Goal: Task Accomplishment & Management: Manage account settings

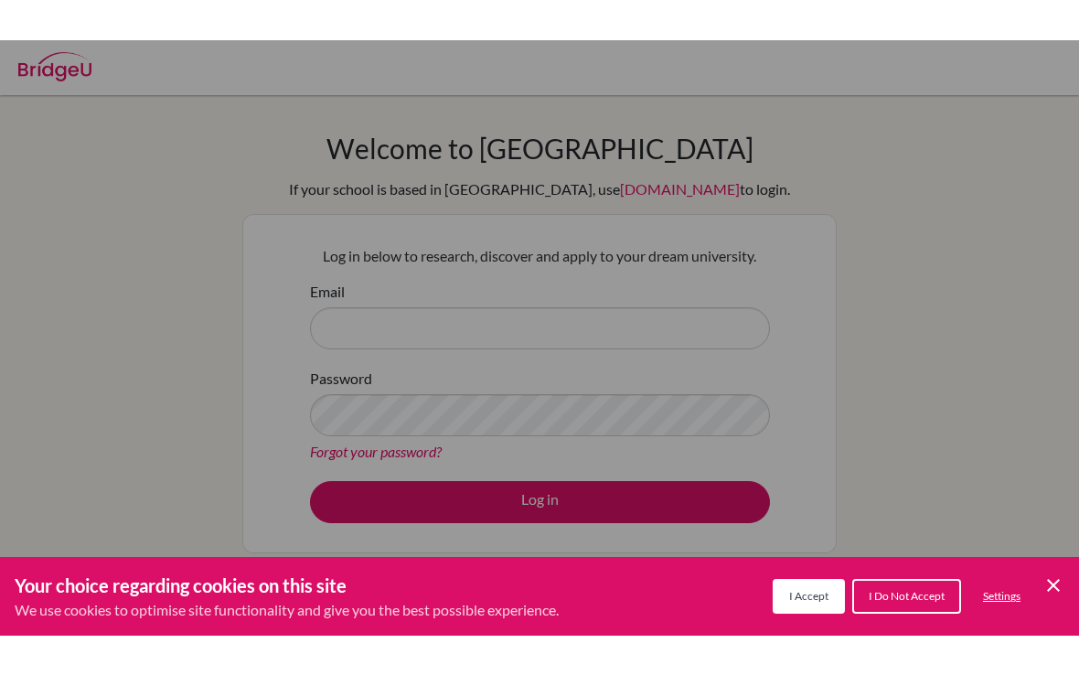
scroll to position [54, 0]
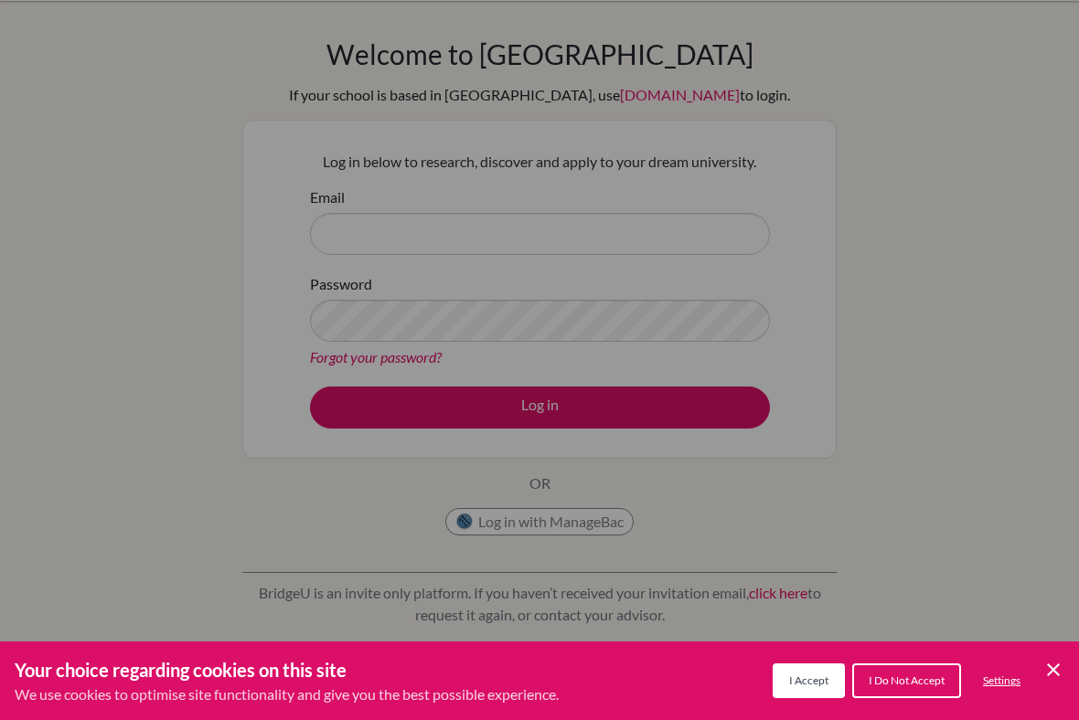
click at [1054, 594] on icon "Save and close" at bounding box center [1053, 670] width 13 height 13
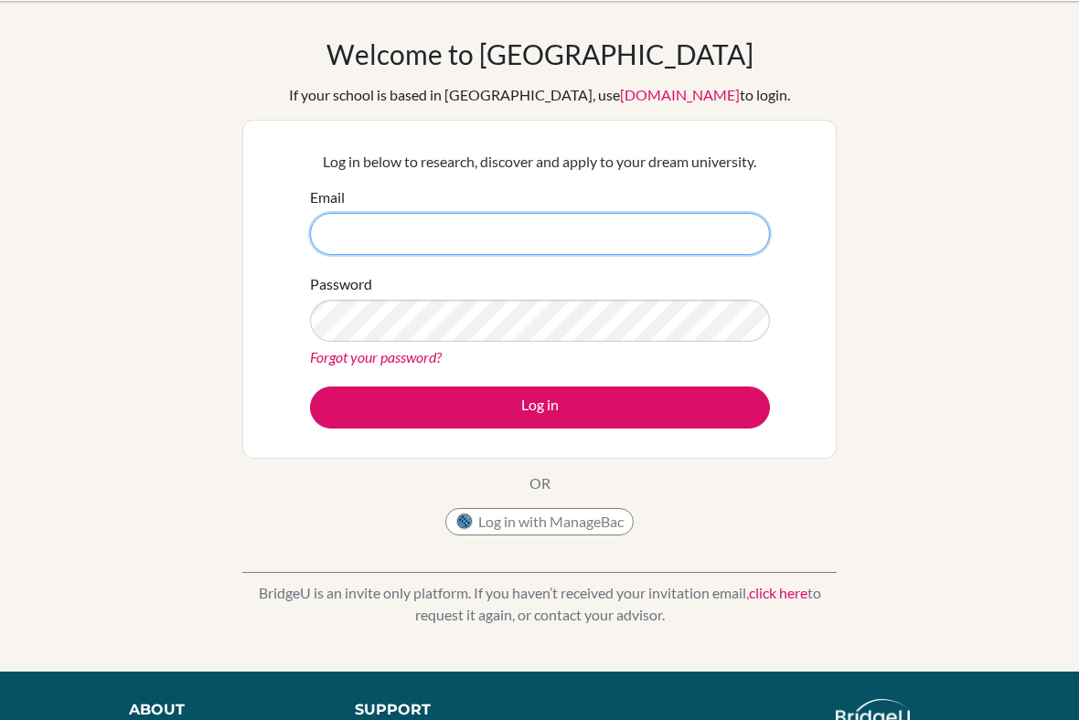
click at [707, 230] on input "Email" at bounding box center [540, 234] width 460 height 42
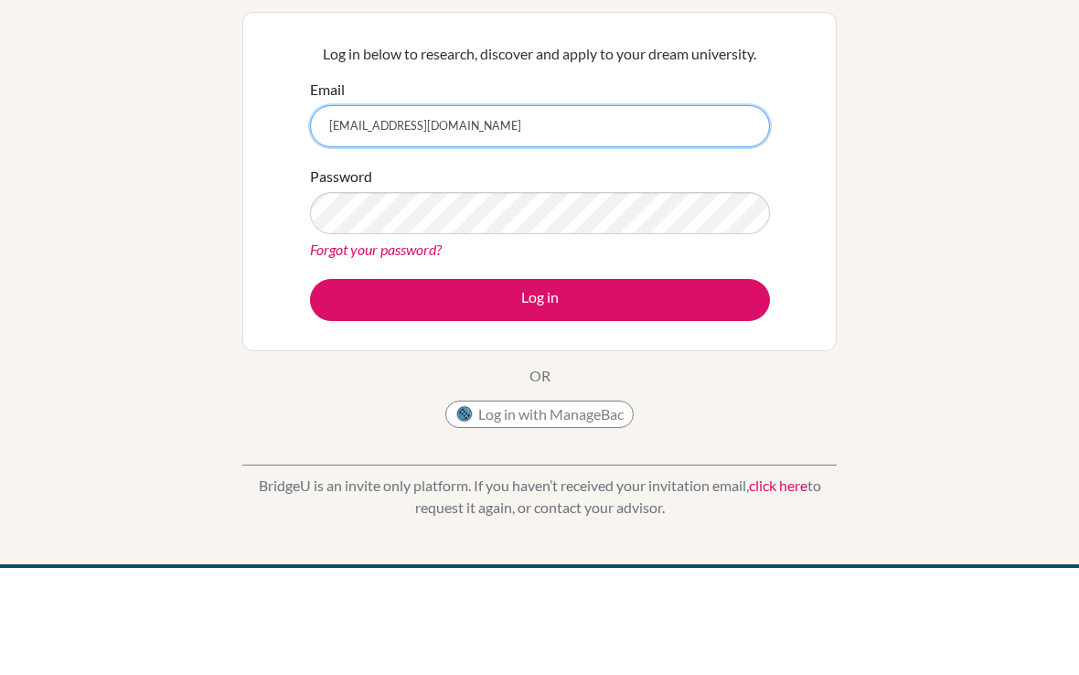
type input "200026@acis.ac.th"
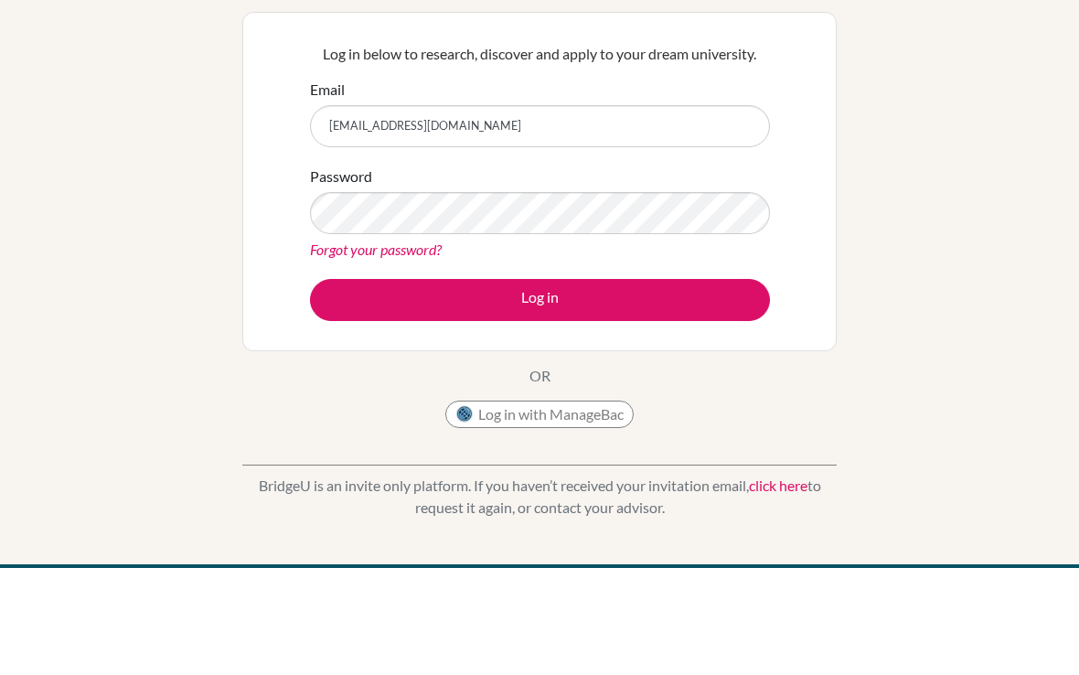
click at [674, 387] on button "Log in" at bounding box center [540, 408] width 460 height 42
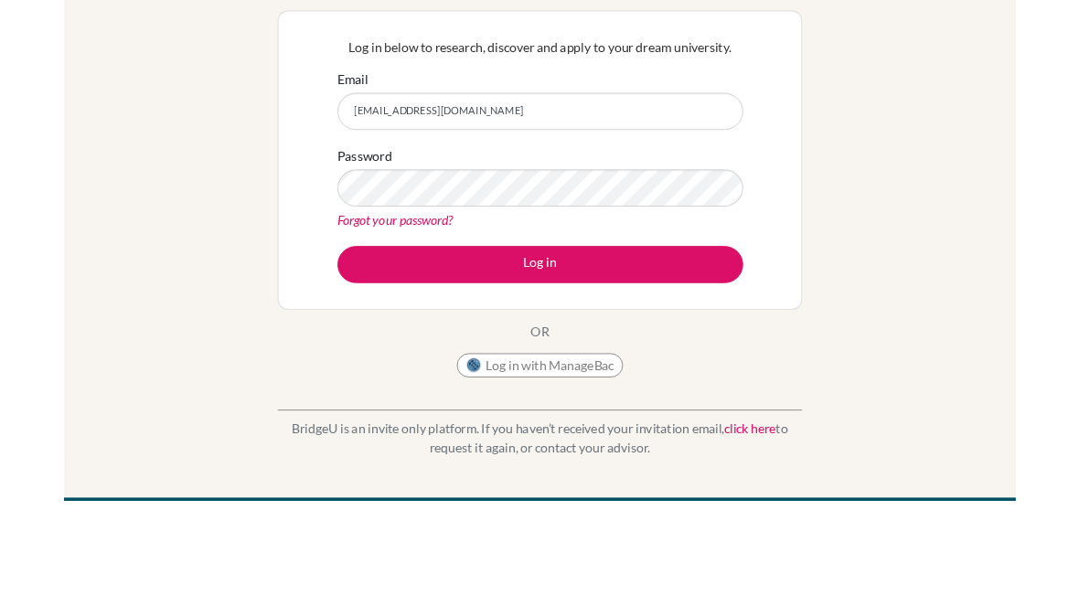
scroll to position [133, 0]
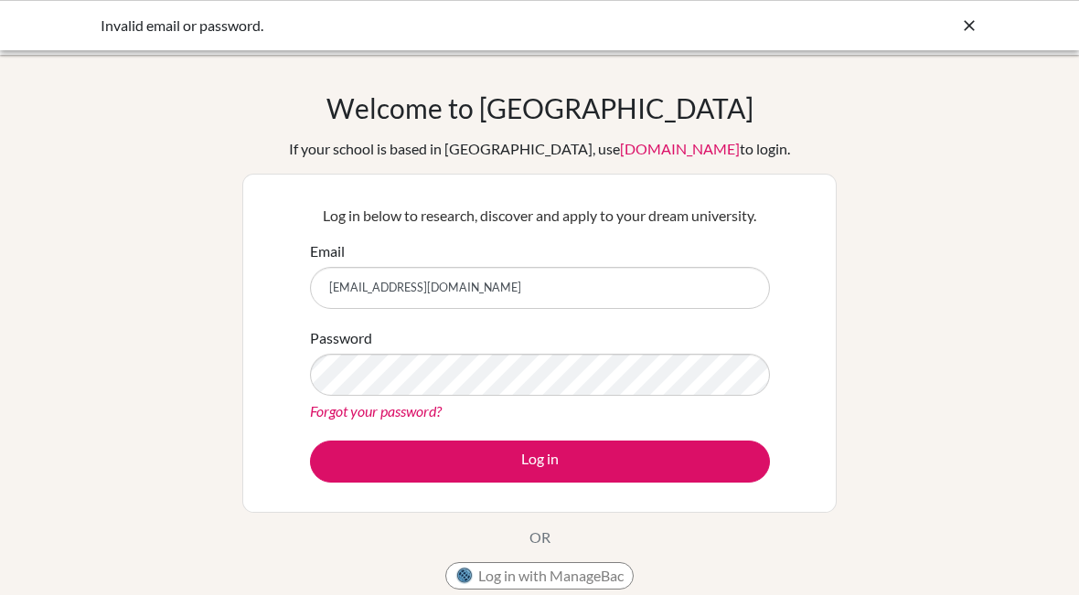
click at [990, 16] on div "Invalid email or password." at bounding box center [539, 25] width 1079 height 50
click at [977, 29] on icon at bounding box center [969, 25] width 18 height 18
click at [977, 28] on icon at bounding box center [969, 25] width 18 height 18
click at [977, 20] on icon at bounding box center [969, 25] width 18 height 18
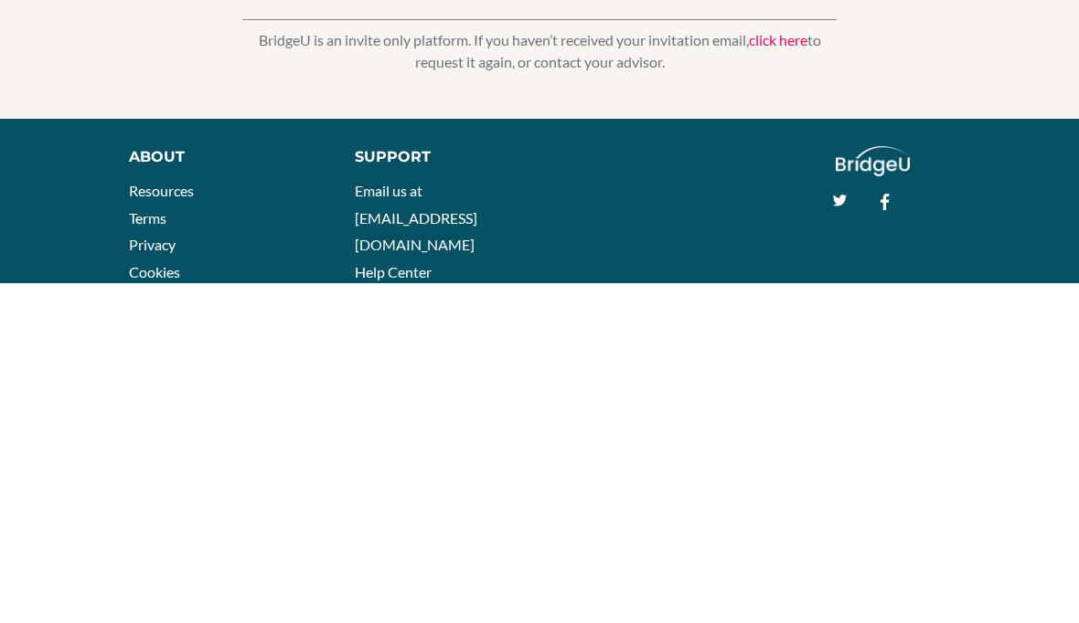
scroll to position [348, 0]
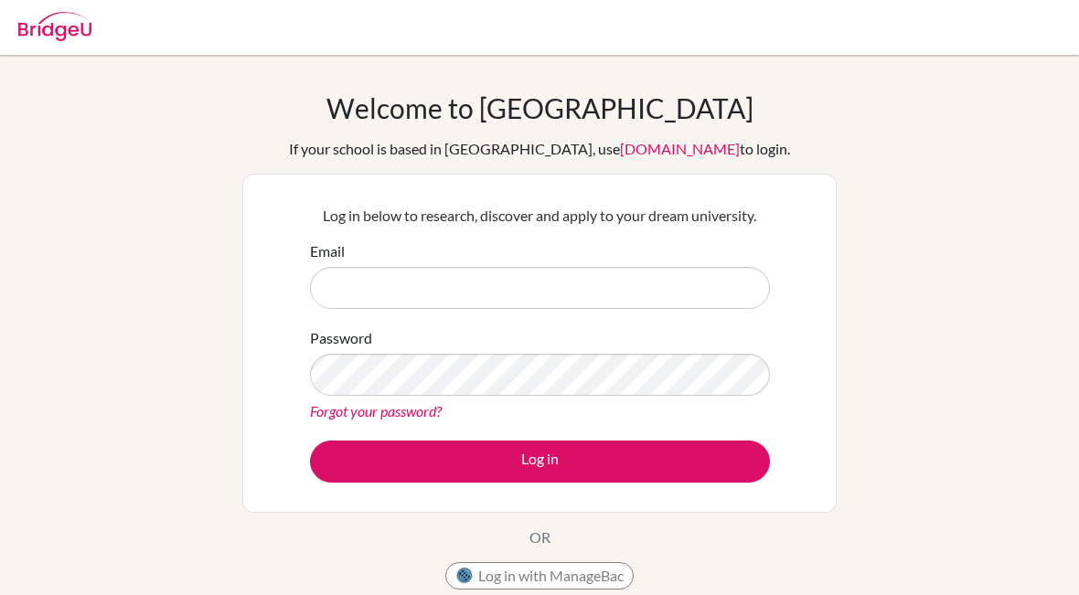
click at [606, 279] on input "Email" at bounding box center [540, 288] width 460 height 42
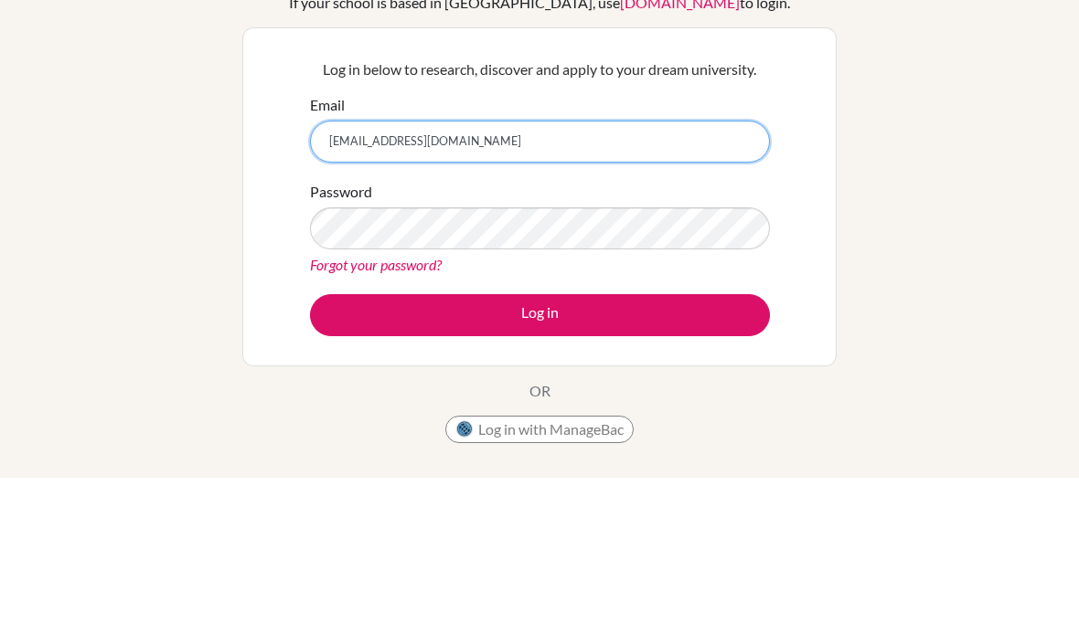
type input "[EMAIL_ADDRESS][DOMAIN_NAME]"
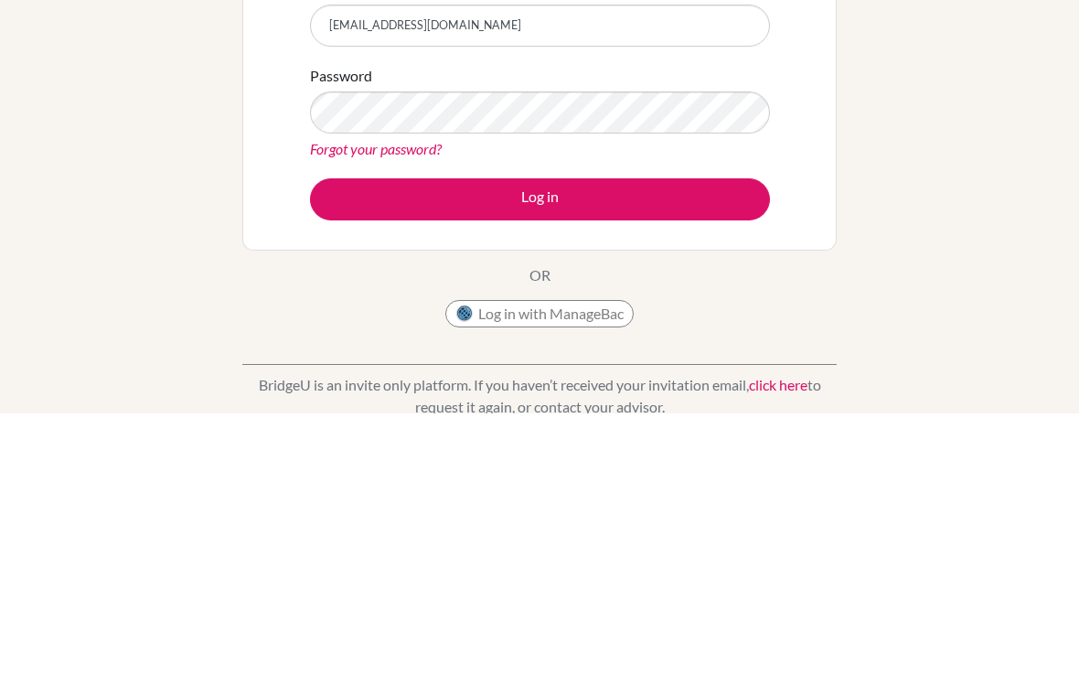
click at [692, 441] on button "Log in" at bounding box center [540, 462] width 460 height 42
